Goal: Information Seeking & Learning: Learn about a topic

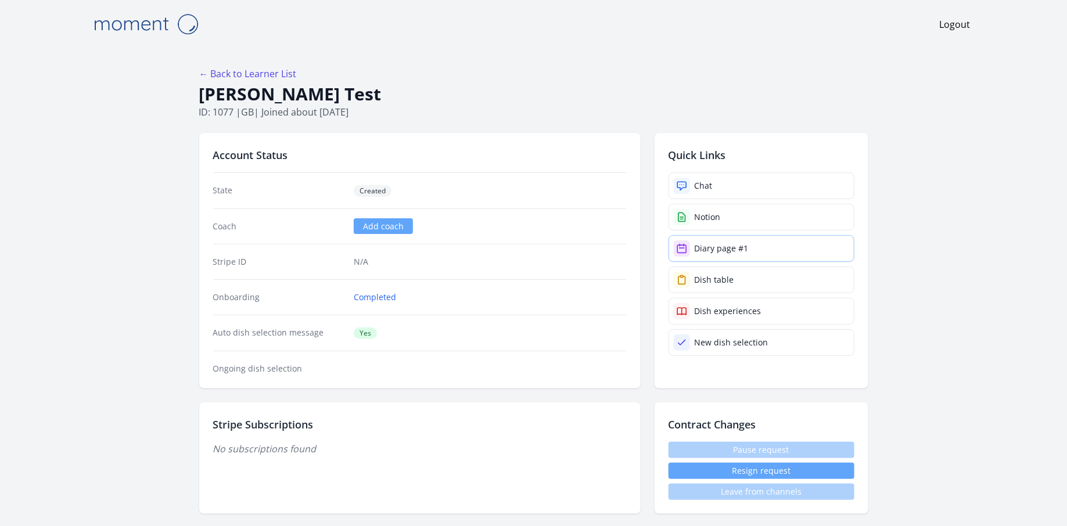
click at [717, 244] on div "Diary page #1" at bounding box center [721, 249] width 54 height 12
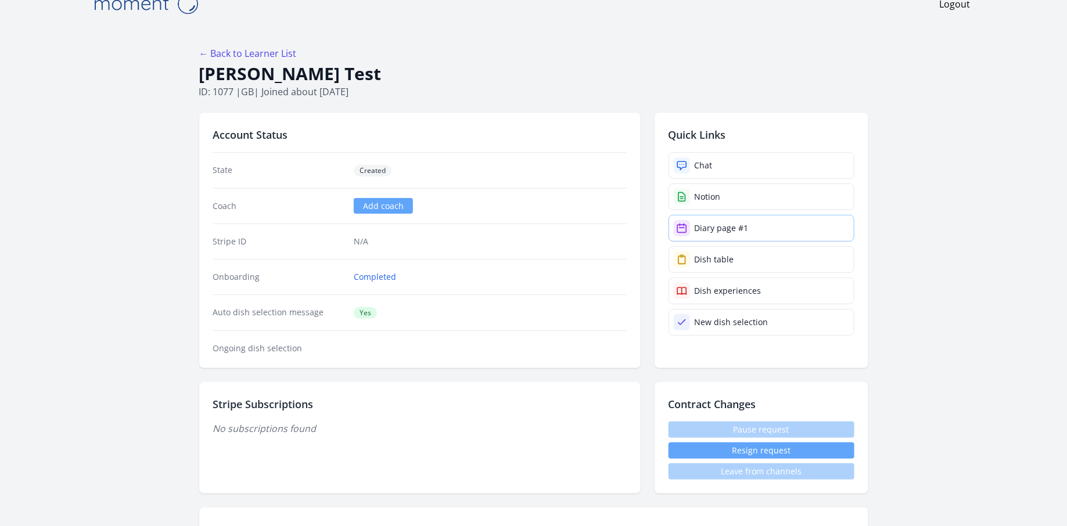
scroll to position [31, 0]
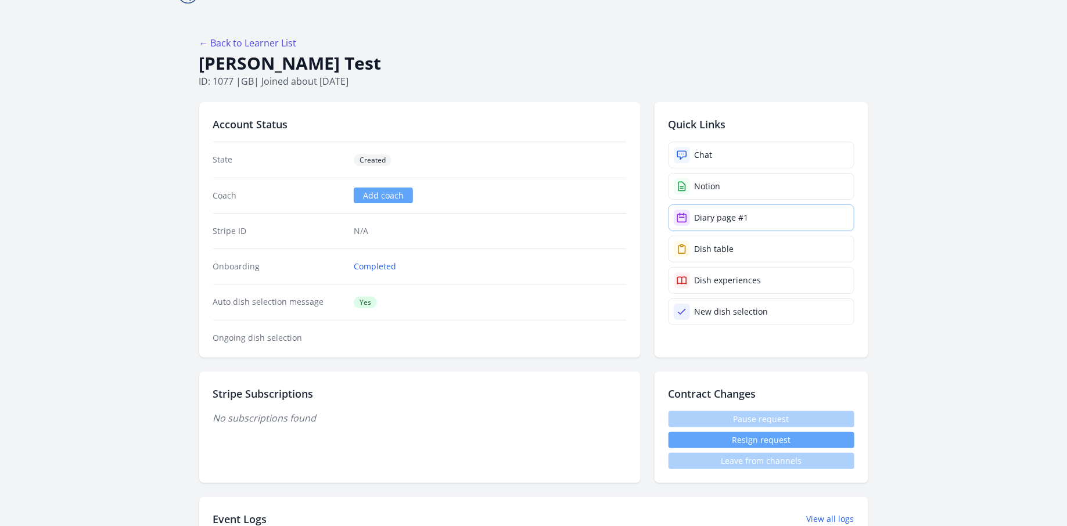
click at [743, 217] on div "Diary page #1" at bounding box center [721, 218] width 54 height 12
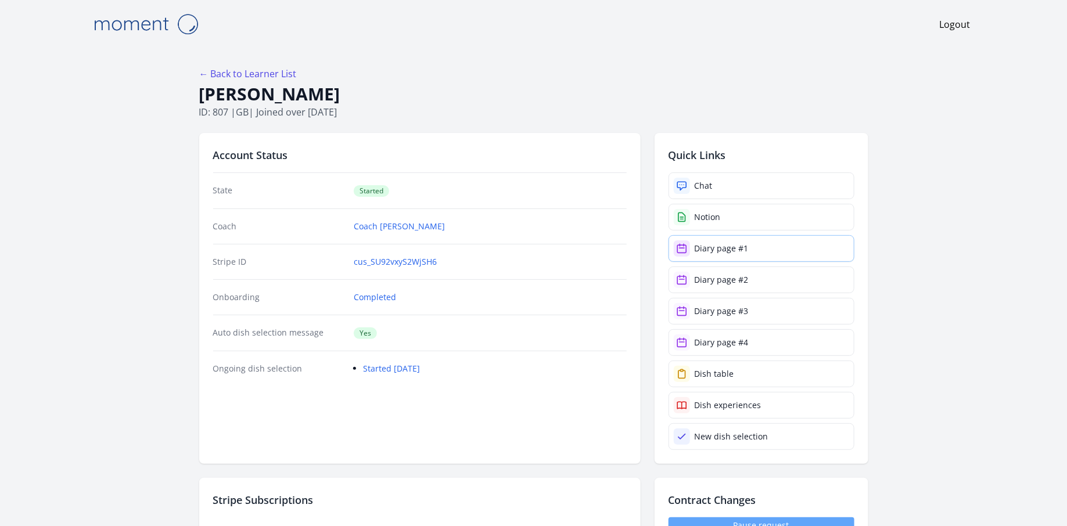
click at [725, 251] on div "Diary page #1" at bounding box center [721, 249] width 54 height 12
click at [734, 274] on div "Diary page #2" at bounding box center [721, 280] width 54 height 12
click at [745, 313] on div "Diary page #3" at bounding box center [721, 311] width 54 height 12
click at [737, 340] on div "Diary page #4" at bounding box center [721, 343] width 54 height 12
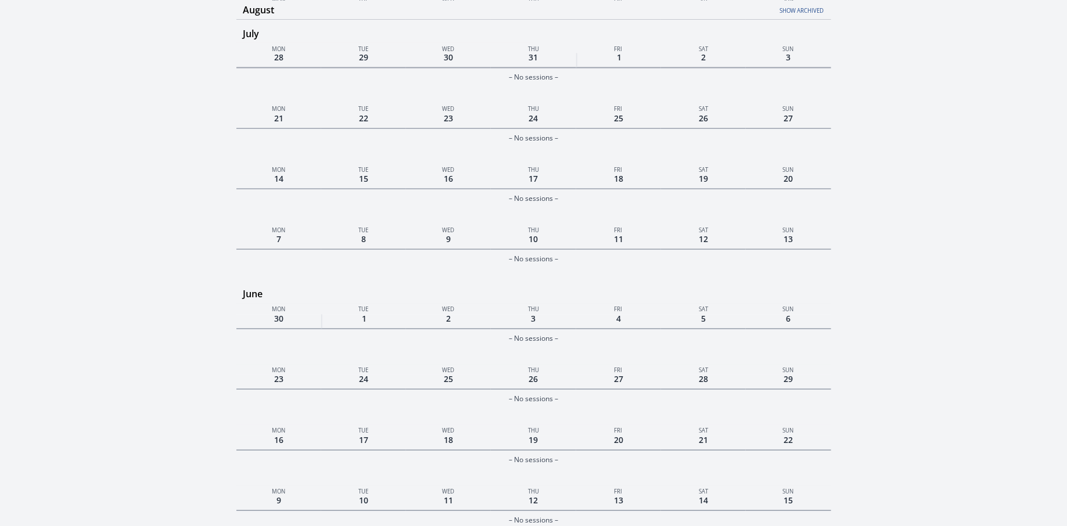
scroll to position [720, 0]
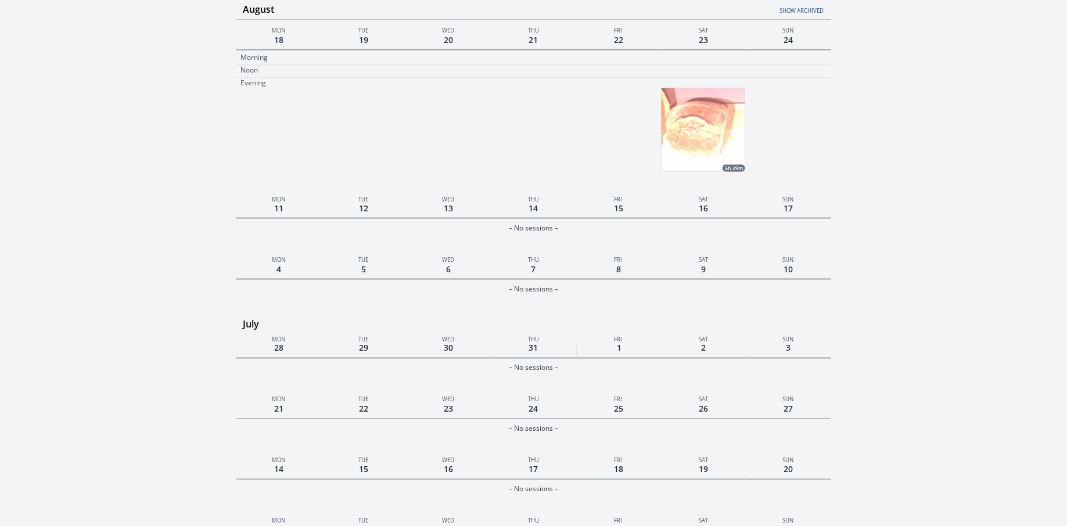
click at [715, 122] on img at bounding box center [703, 130] width 84 height 84
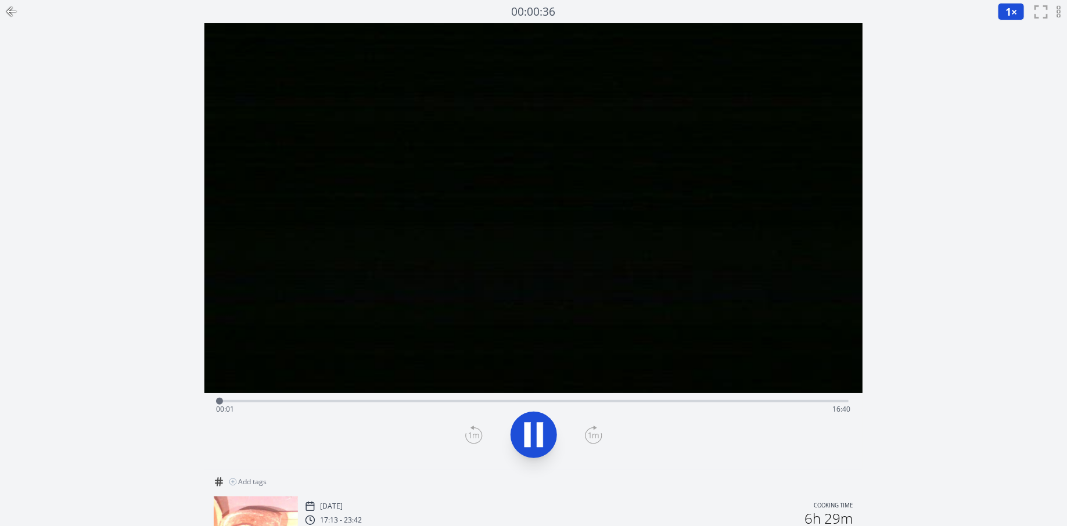
click at [463, 402] on div "Time elapsed: 00:01 Time remaining: 16:40" at bounding box center [533, 409] width 635 height 19
click at [570, 399] on div "Time elapsed: 06:28 Time remaining: 10:13" at bounding box center [533, 400] width 630 height 14
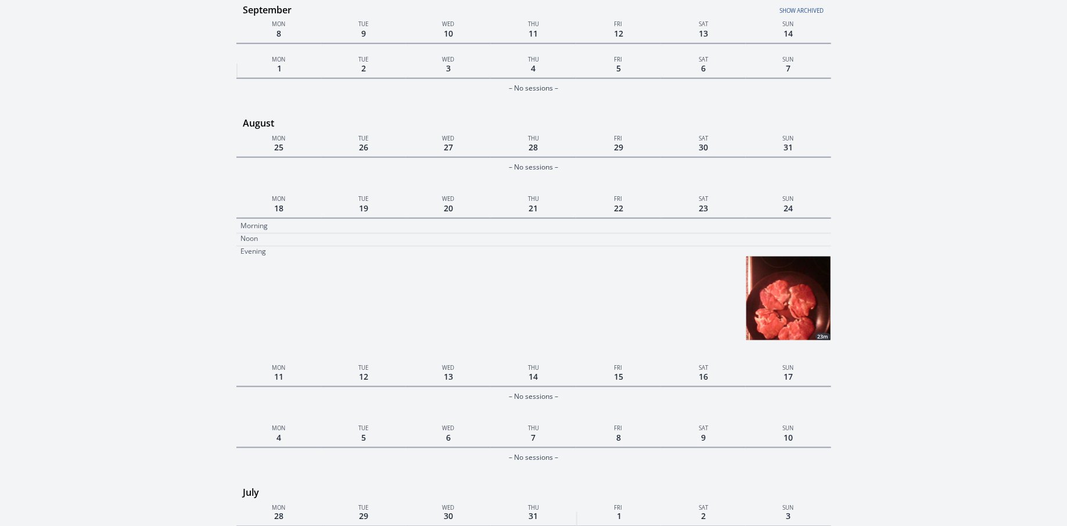
scroll to position [581, 0]
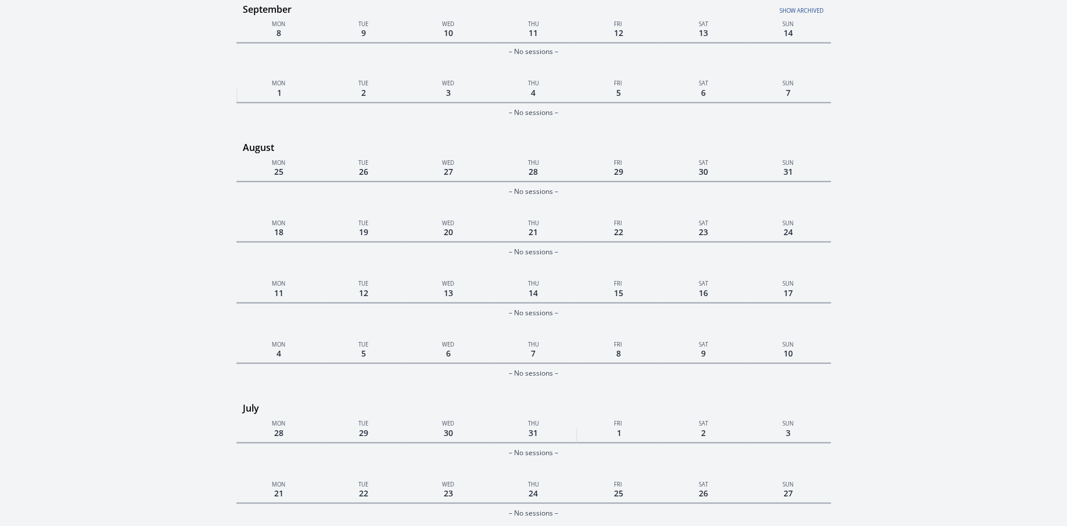
scroll to position [826, 0]
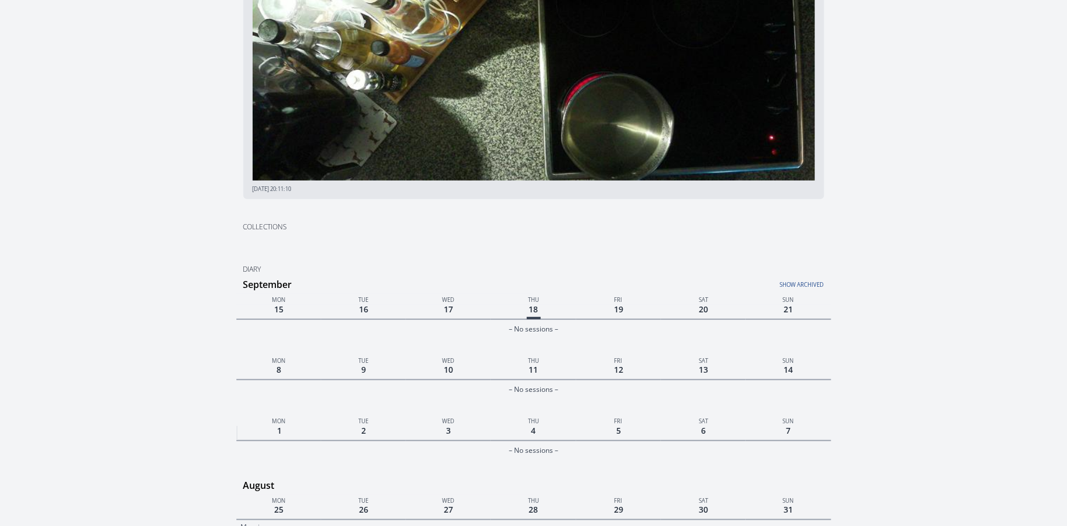
scroll to position [536, 0]
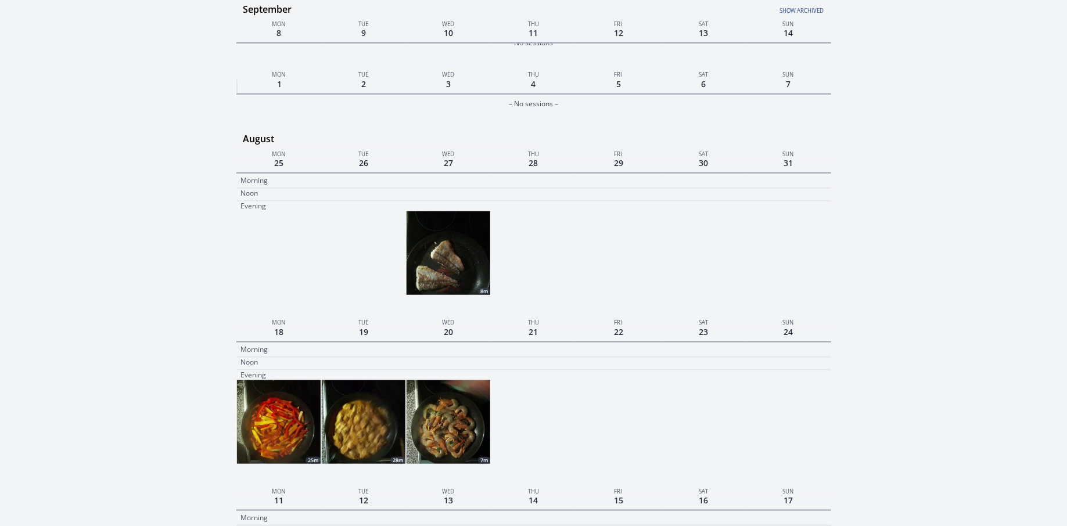
click at [478, 238] on img at bounding box center [448, 253] width 84 height 84
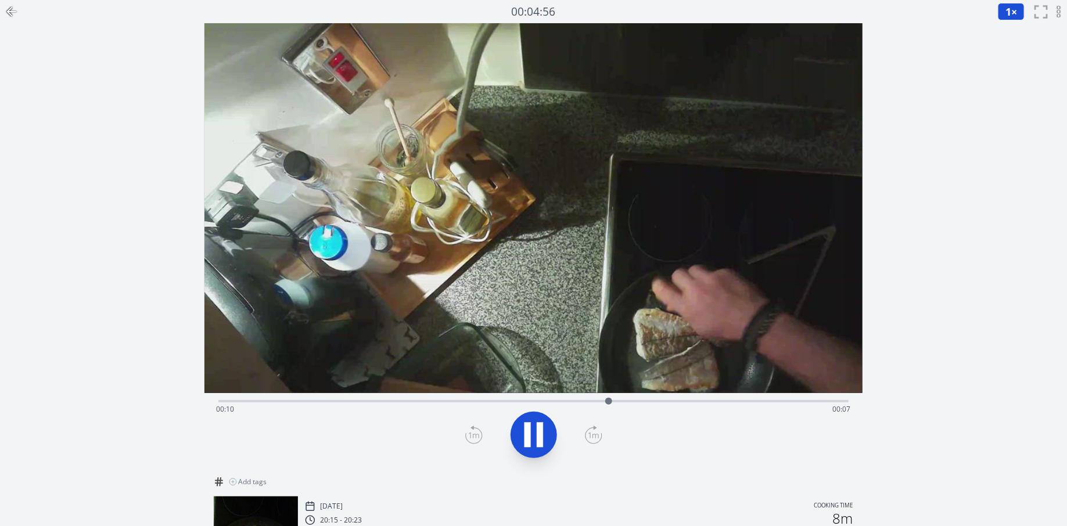
click at [11, 16] on icon at bounding box center [12, 12] width 14 height 14
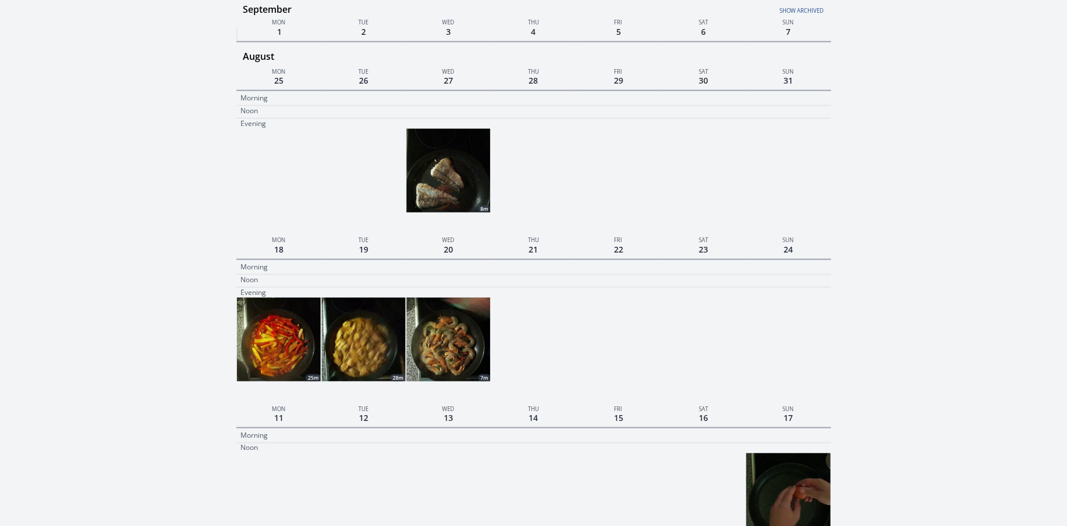
scroll to position [822, 0]
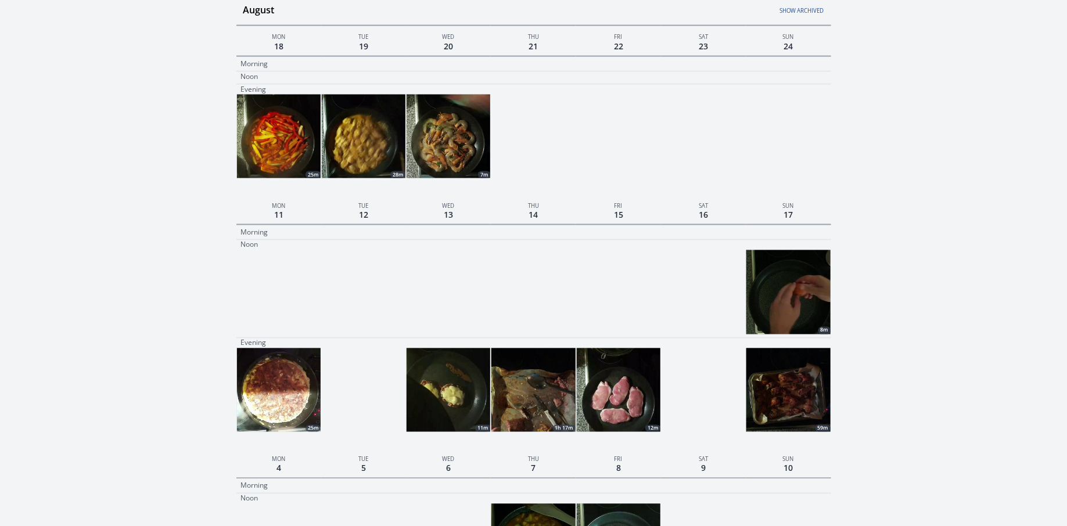
click at [462, 156] on img at bounding box center [448, 137] width 84 height 84
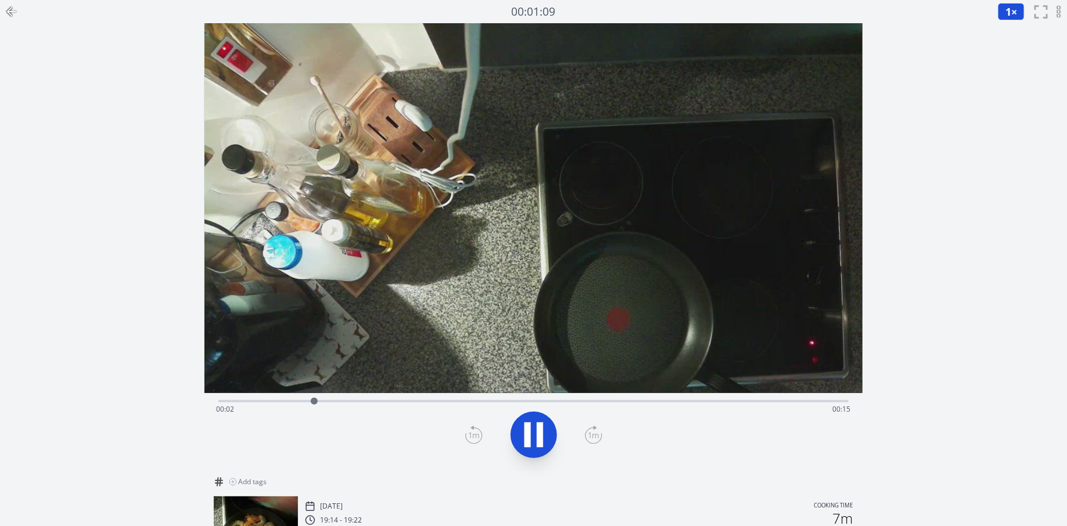
click at [13, 12] on icon at bounding box center [12, 12] width 8 height 0
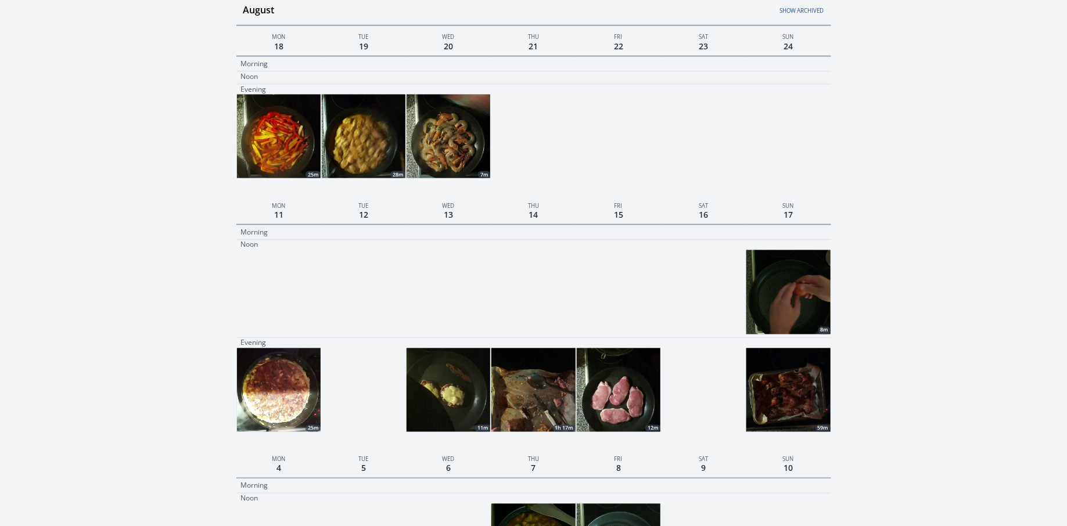
click at [384, 139] on img at bounding box center [364, 137] width 84 height 84
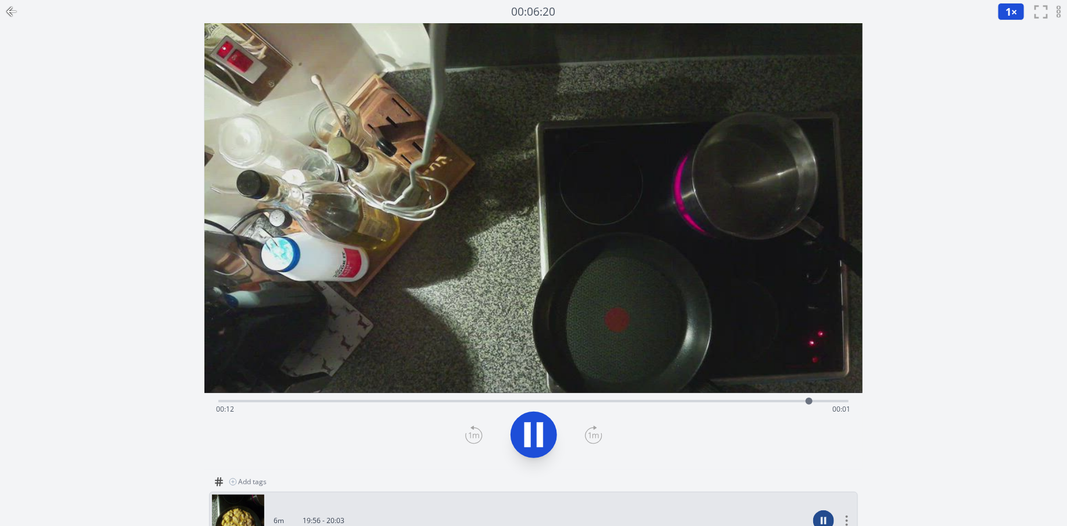
click at [16, 18] on icon at bounding box center [12, 12] width 14 height 14
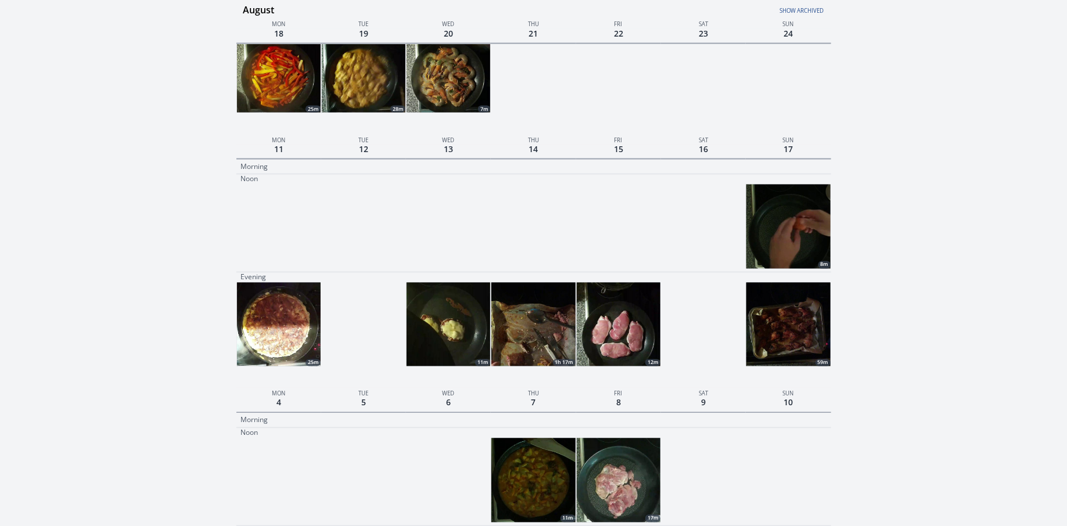
scroll to position [892, 0]
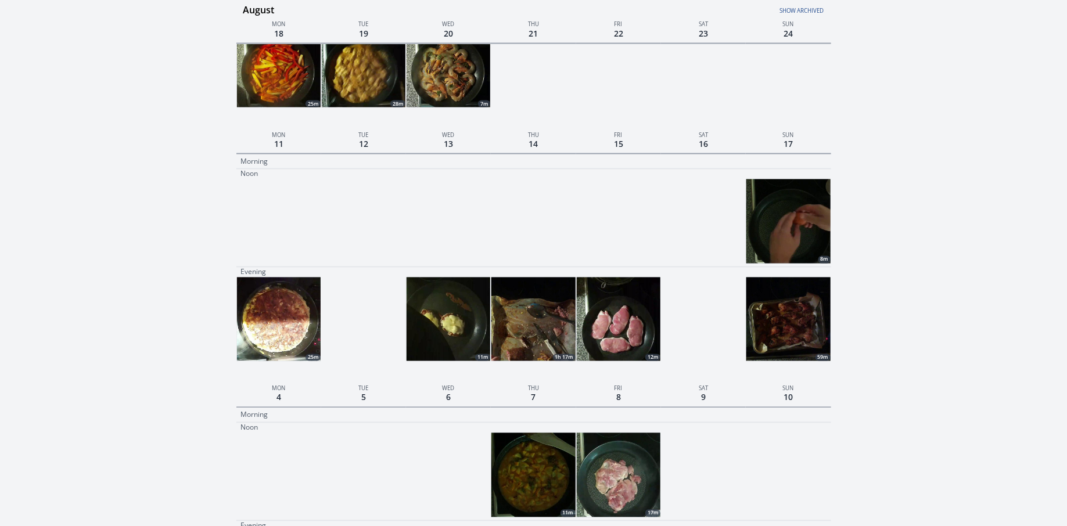
click at [786, 222] on img at bounding box center [788, 221] width 84 height 84
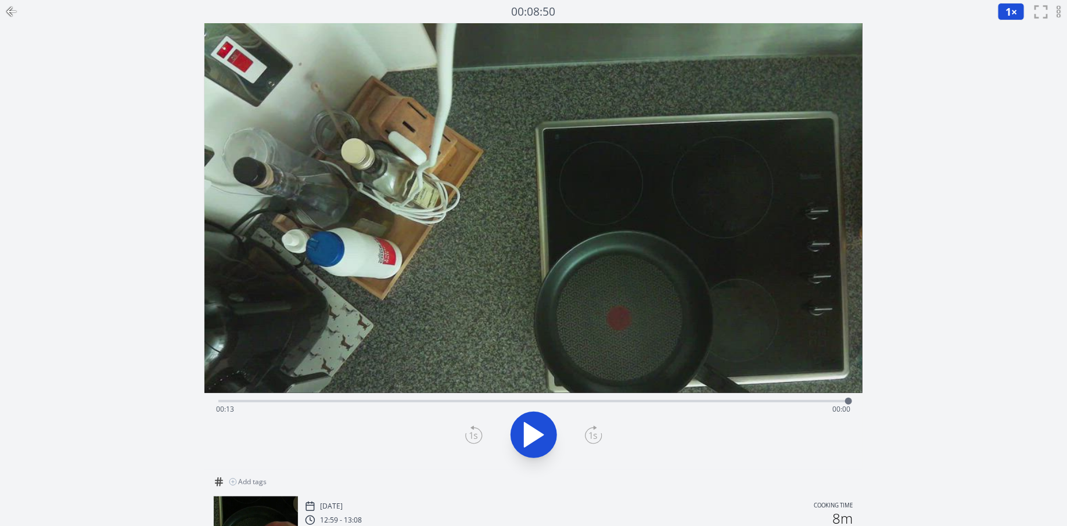
click at [9, 13] on icon at bounding box center [10, 12] width 4 height 8
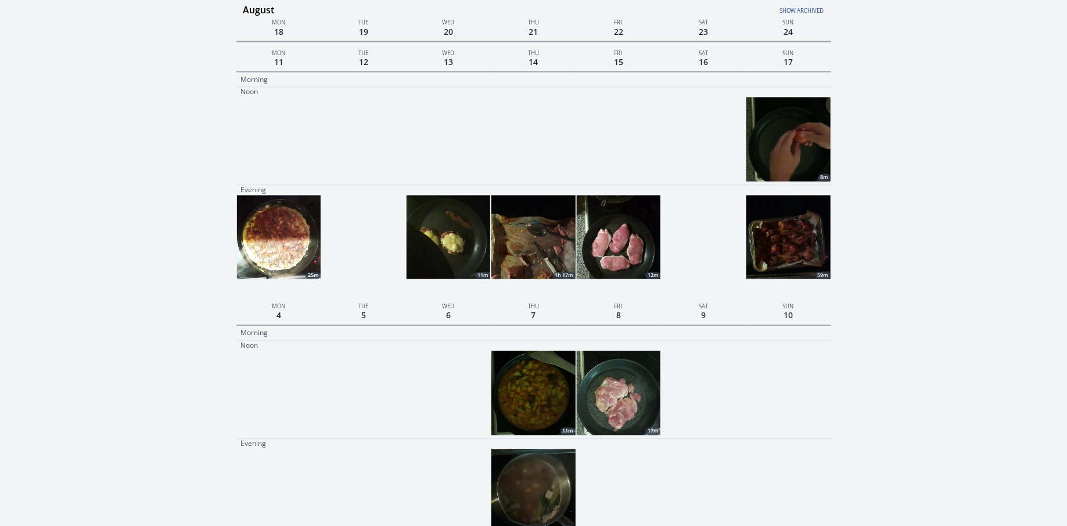
scroll to position [985, 0]
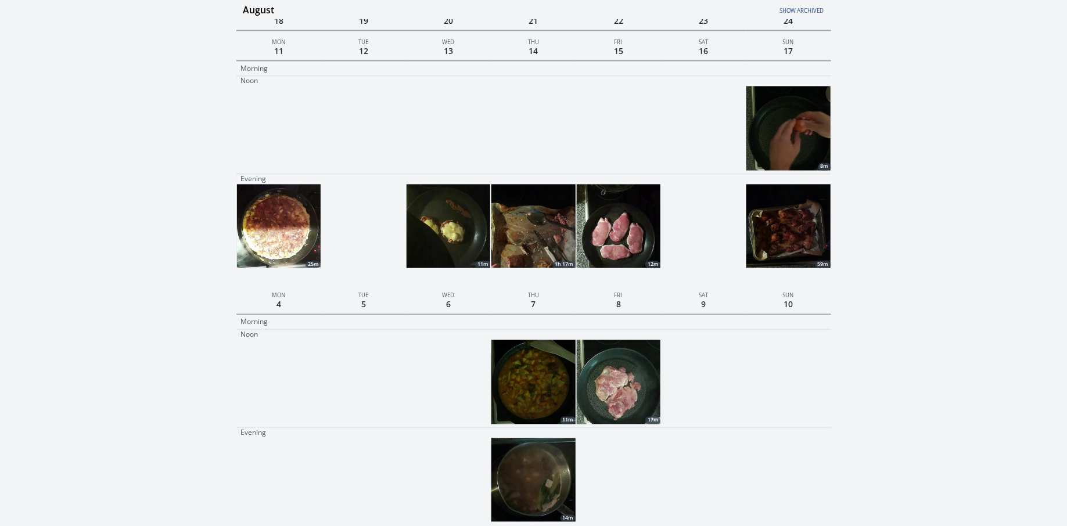
click at [454, 247] on img at bounding box center [448, 227] width 84 height 84
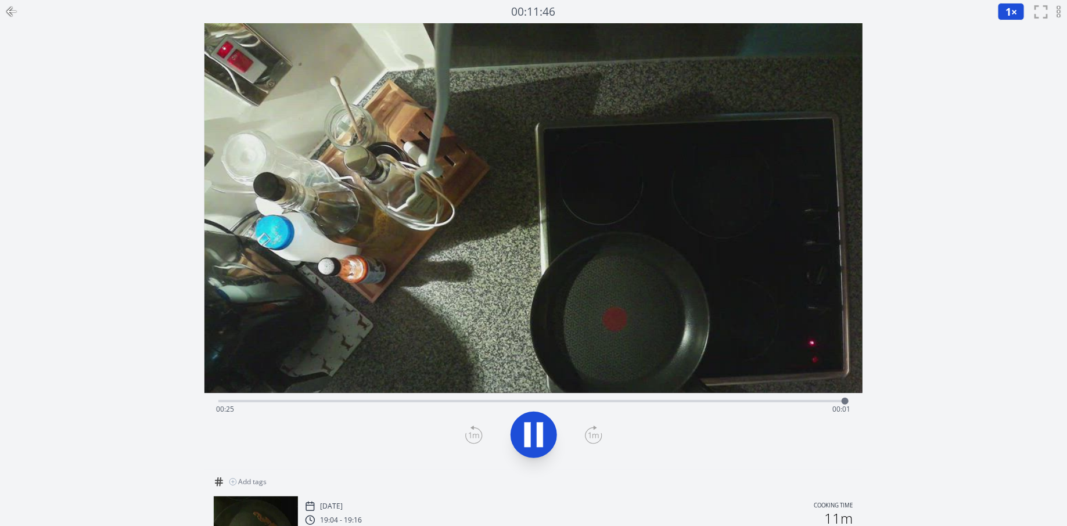
click at [8, 15] on icon at bounding box center [12, 12] width 14 height 14
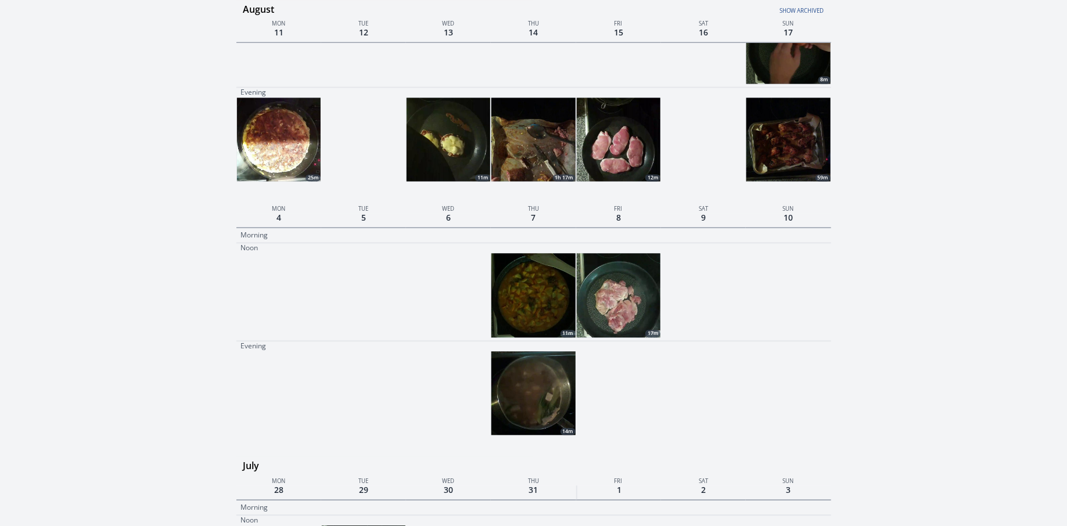
scroll to position [1080, 0]
